Goal: Transaction & Acquisition: Purchase product/service

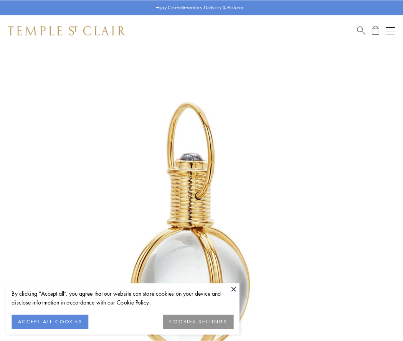
scroll to position [201, 0]
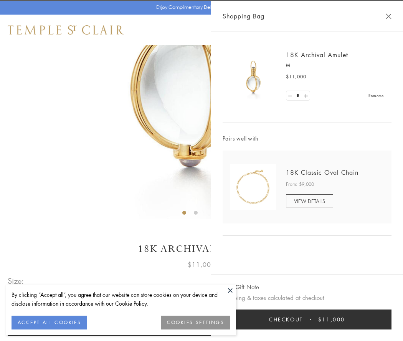
click at [307, 320] on button "Checkout $11,000" at bounding box center [307, 320] width 169 height 20
